Goal: Task Accomplishment & Management: Complete application form

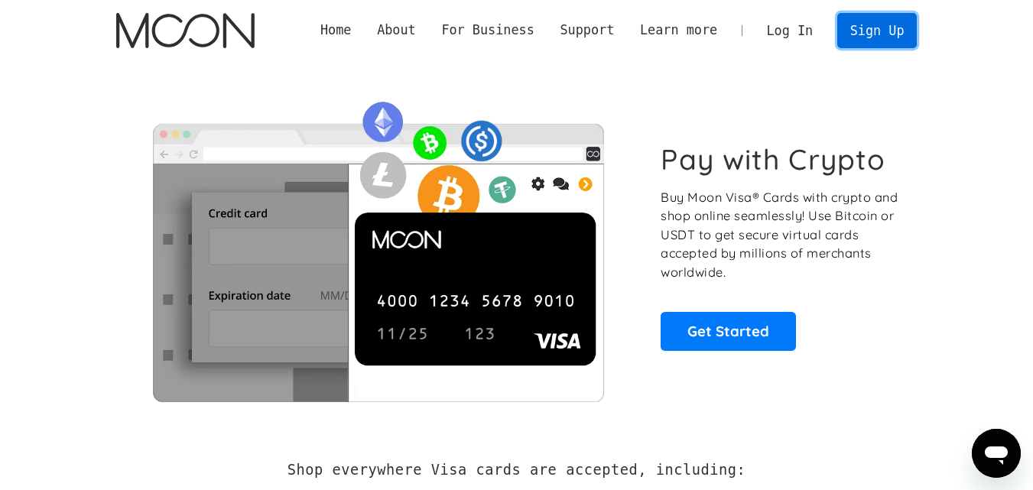
click at [893, 27] on link "Sign Up" at bounding box center [877, 30] width 80 height 34
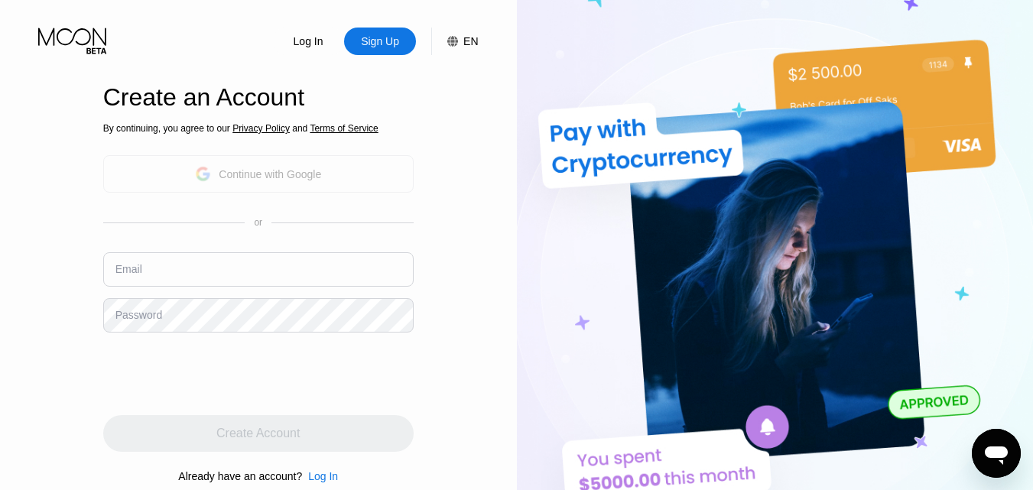
click at [240, 166] on div "Continue with Google" at bounding box center [258, 174] width 126 height 24
